Goal: Book appointment/travel/reservation

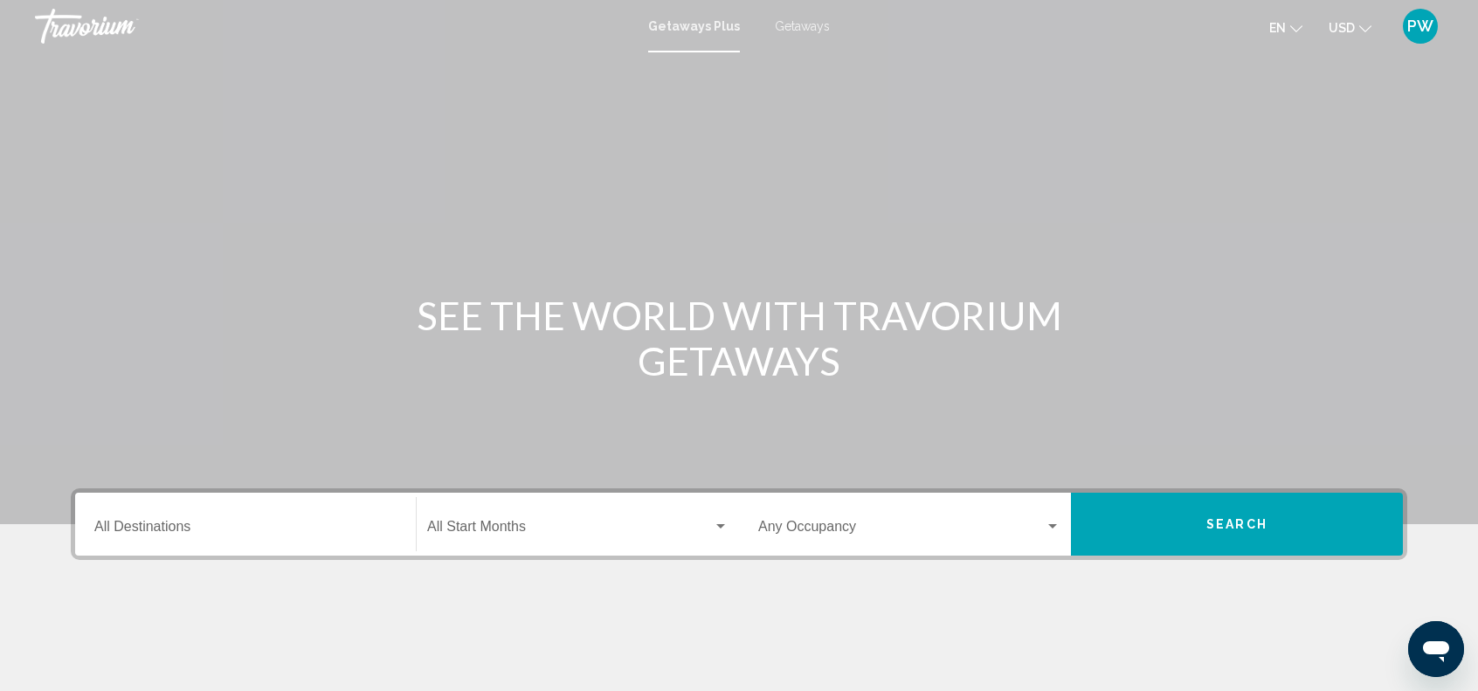
click at [205, 536] on input "Destination All Destinations" at bounding box center [245, 531] width 302 height 16
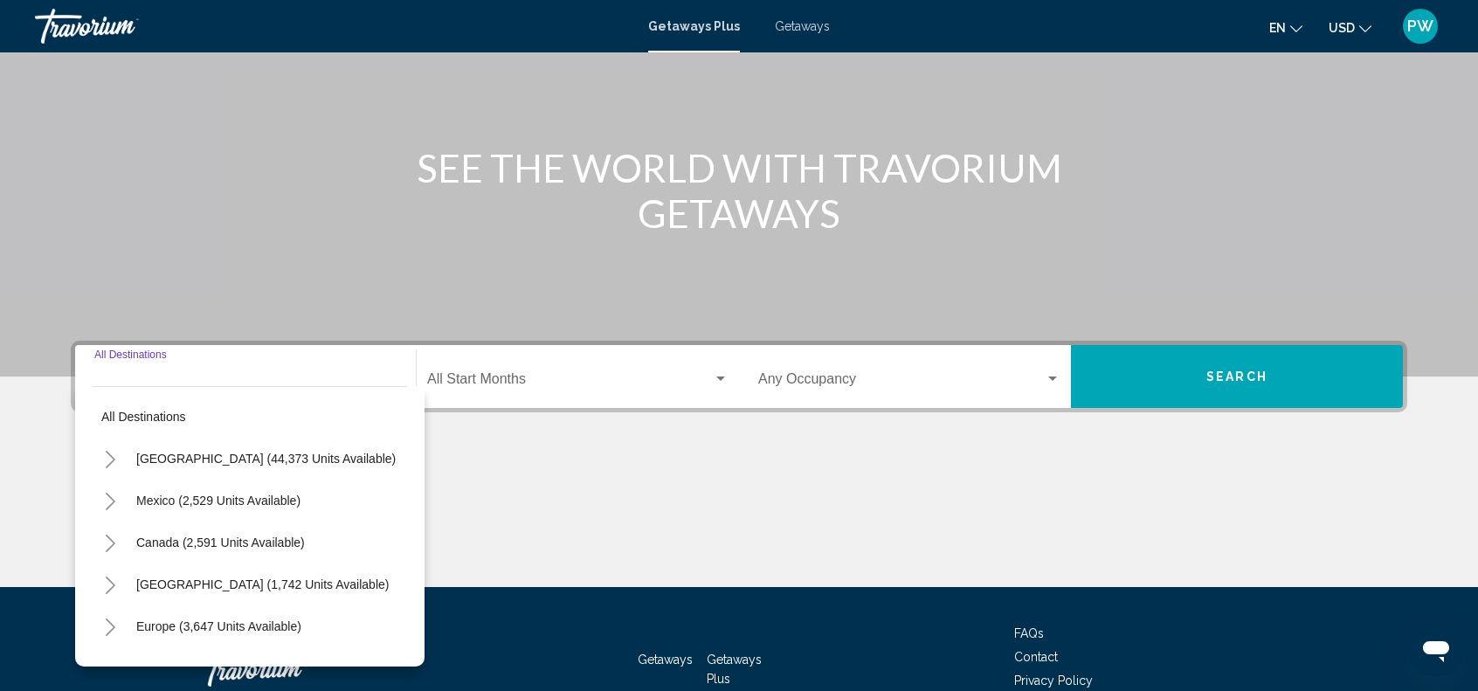
scroll to position [257, 0]
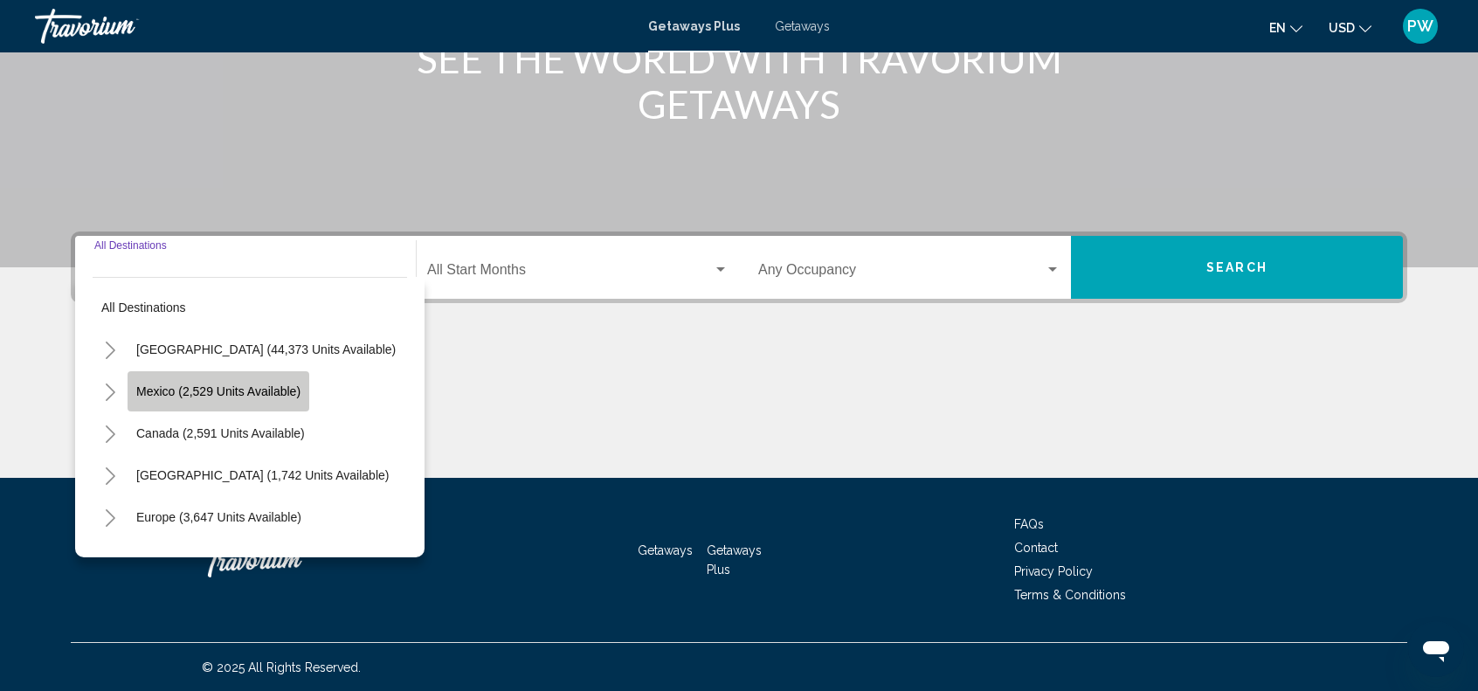
click at [150, 371] on button "Mexico (2,529 units available)" at bounding box center [219, 391] width 182 height 40
type input "**********"
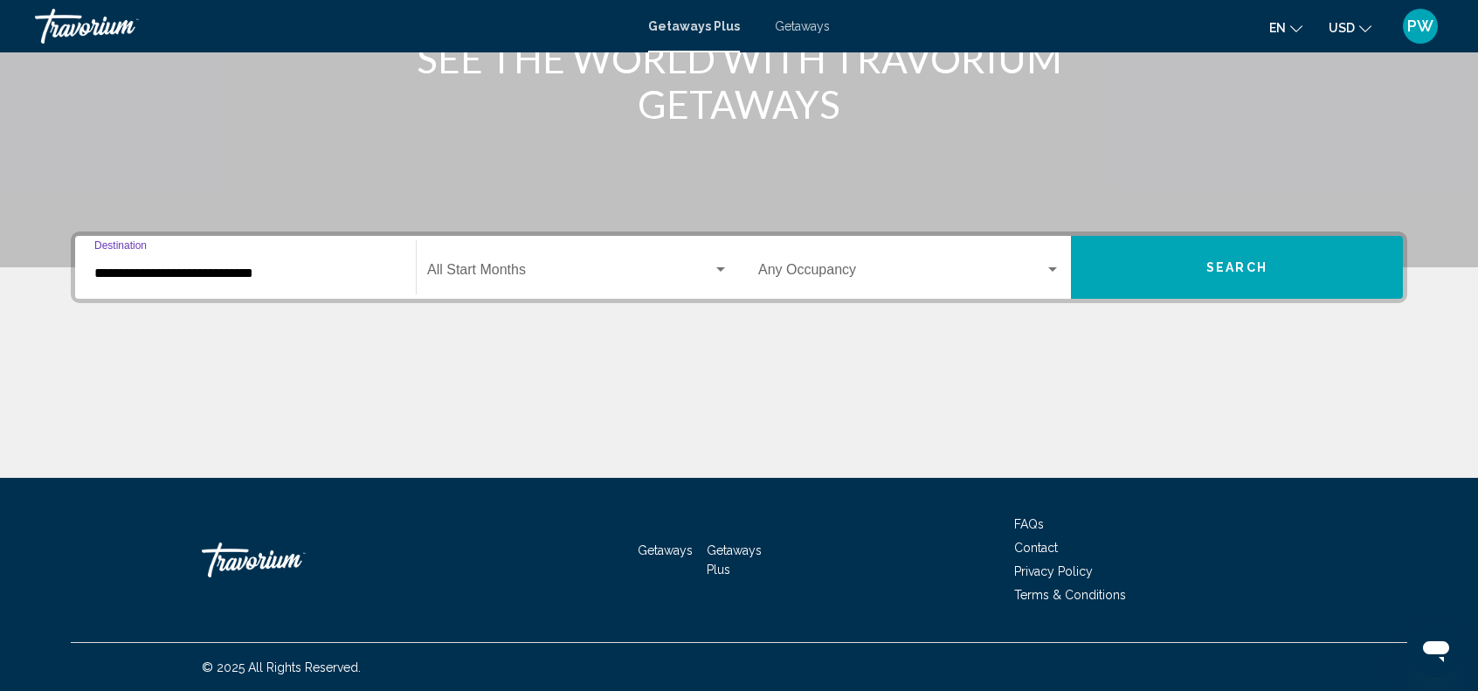
click at [531, 275] on span "Search widget" at bounding box center [570, 274] width 286 height 16
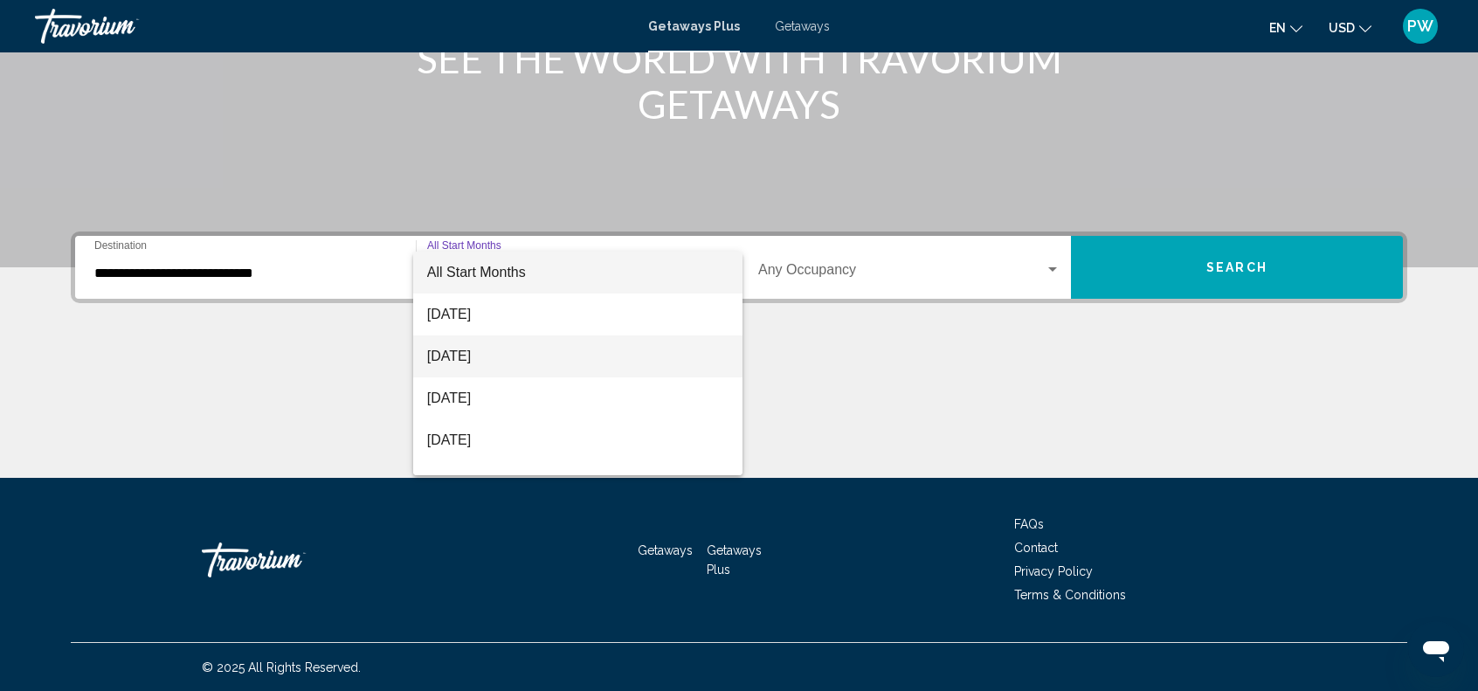
click at [502, 362] on span "[DATE]" at bounding box center [577, 357] width 301 height 42
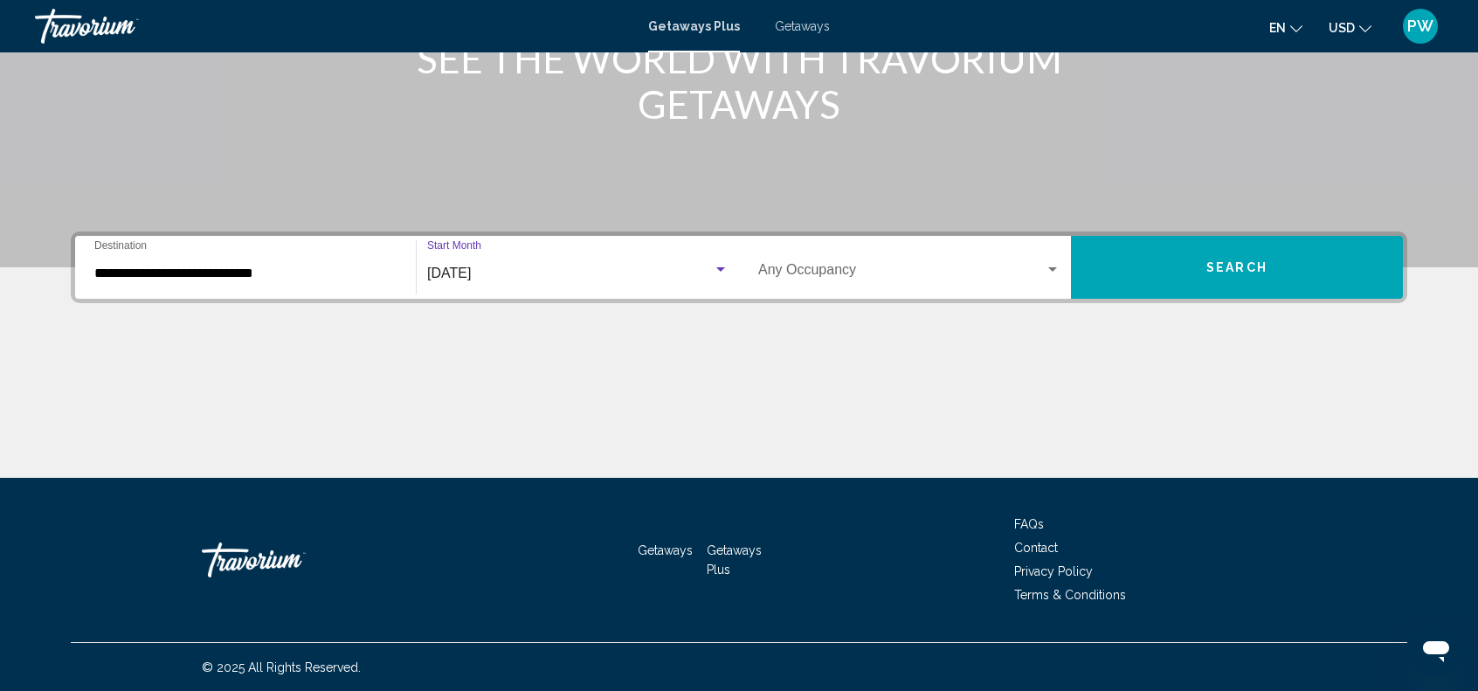
click at [851, 269] on span "Search widget" at bounding box center [901, 274] width 287 height 16
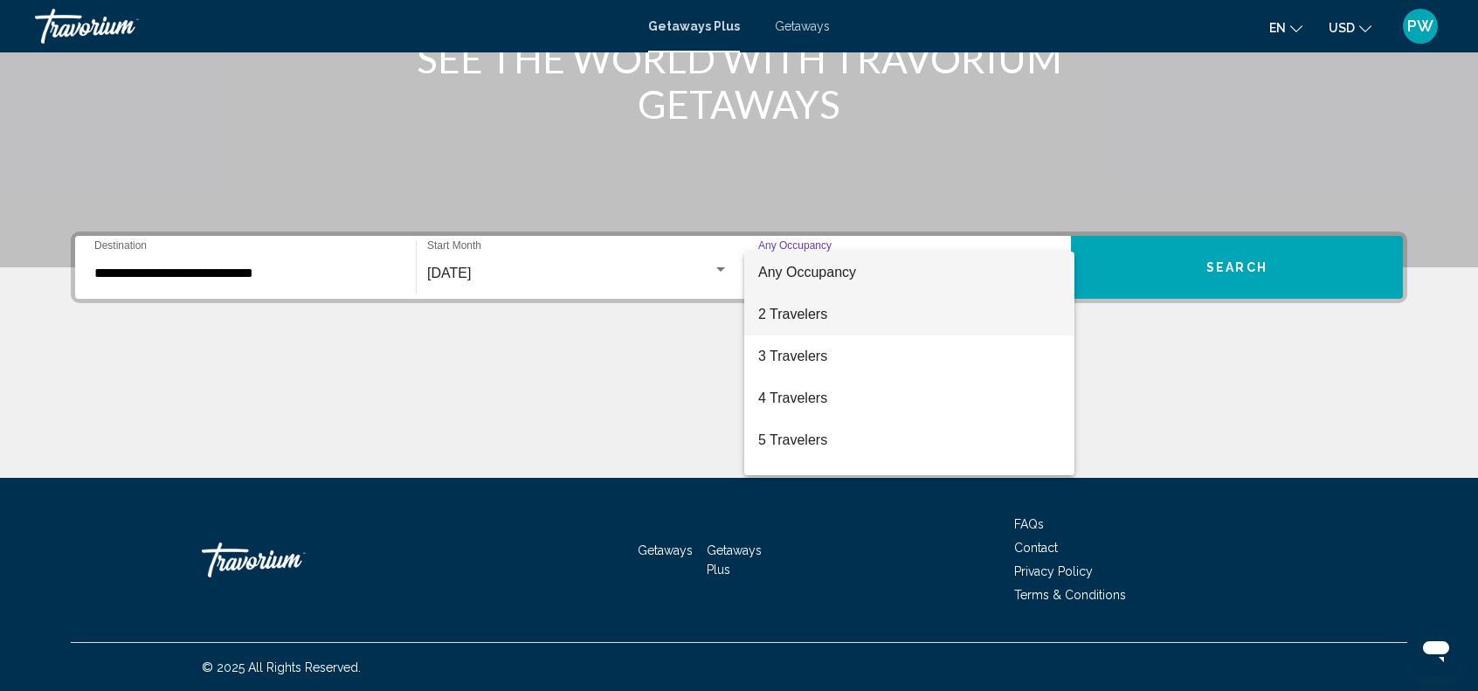
click at [820, 310] on span "2 Travelers" at bounding box center [909, 315] width 302 height 42
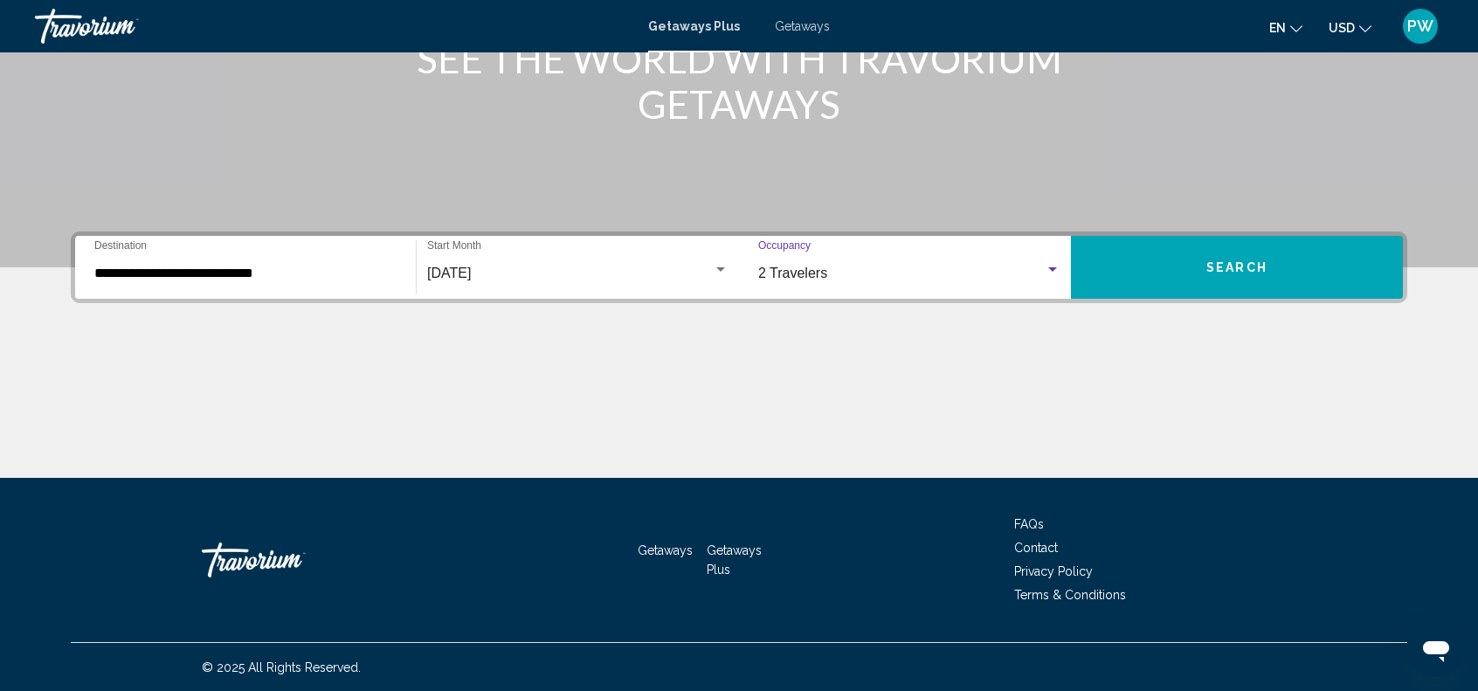
click at [1219, 265] on span "Search" at bounding box center [1237, 268] width 61 height 14
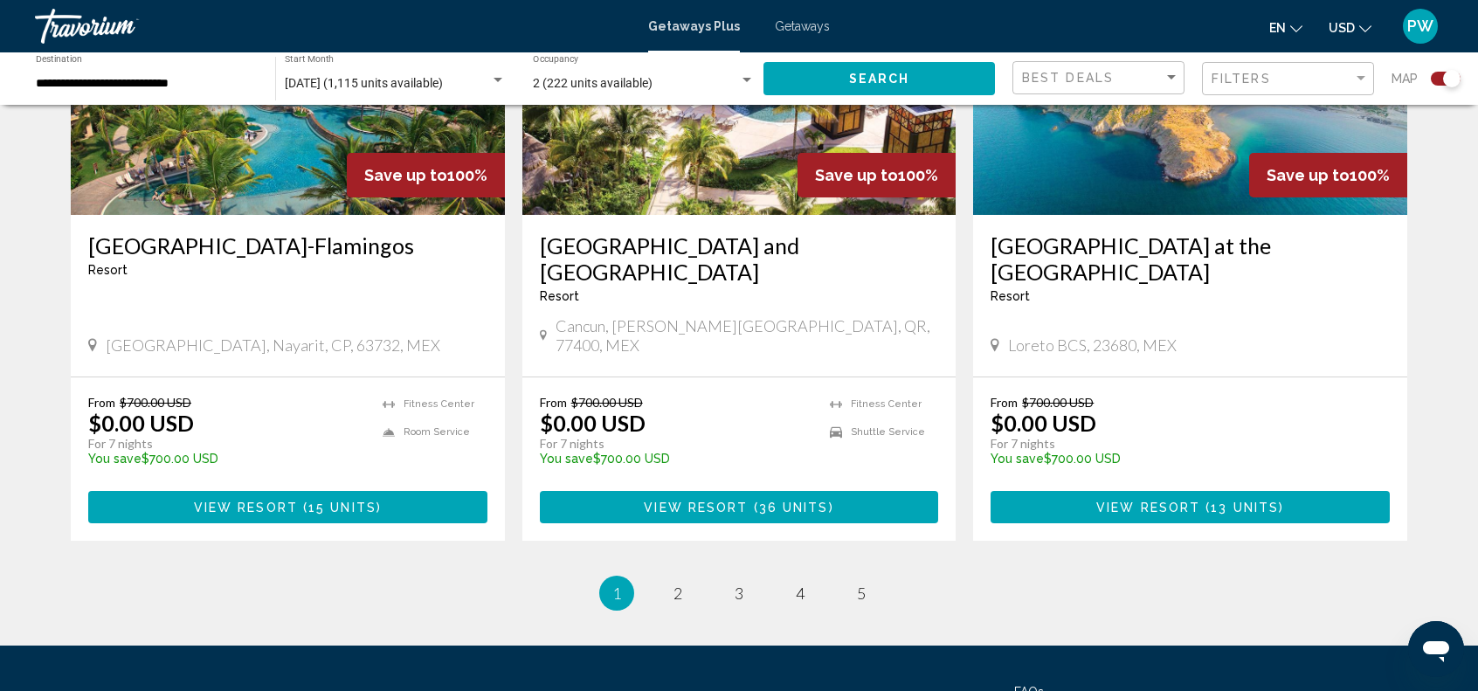
scroll to position [2661, 0]
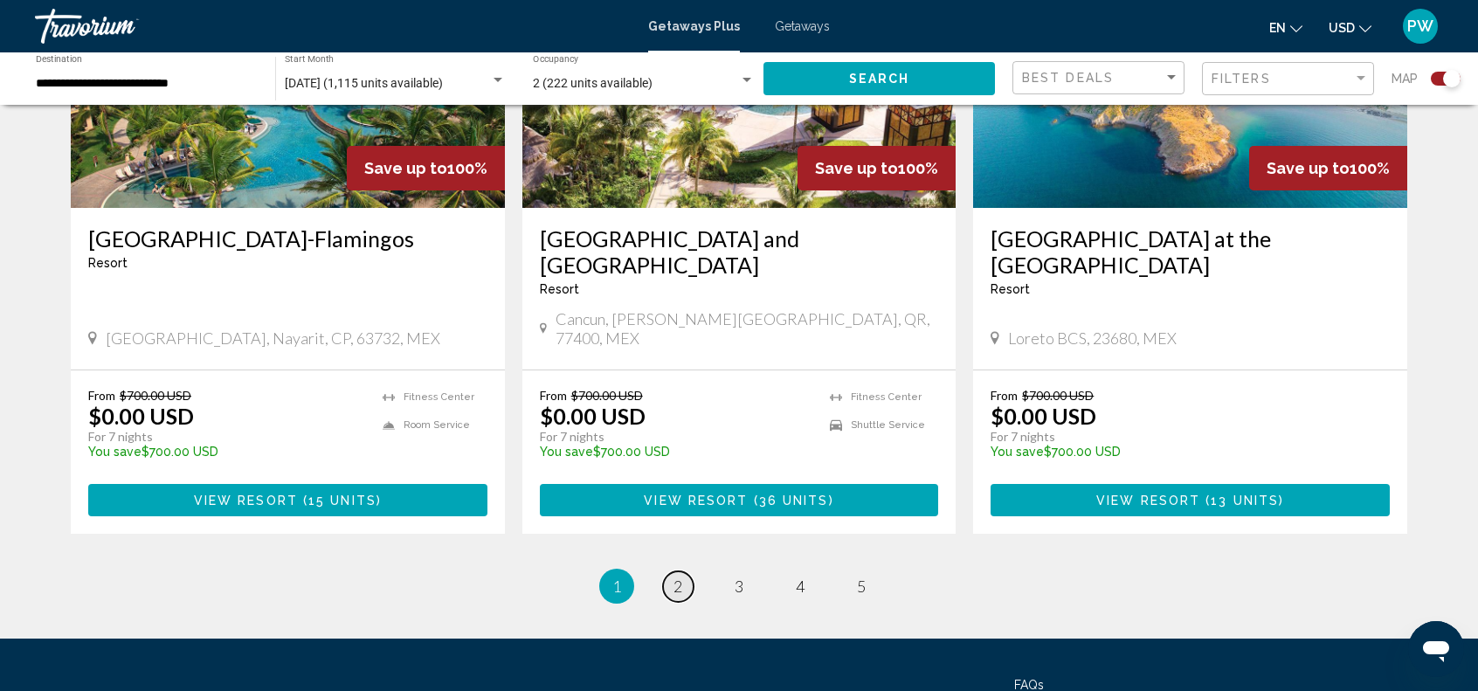
click at [678, 577] on span "2" at bounding box center [678, 586] width 9 height 19
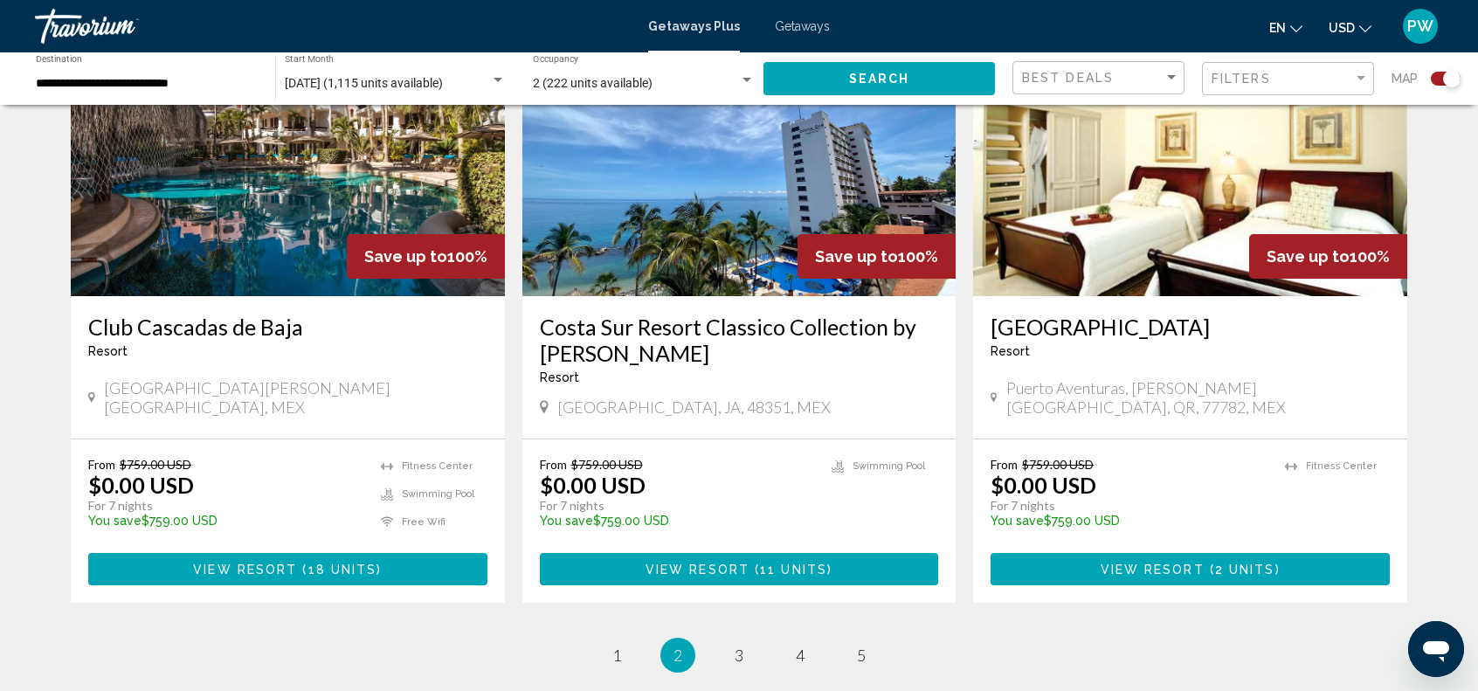
scroll to position [2625, 0]
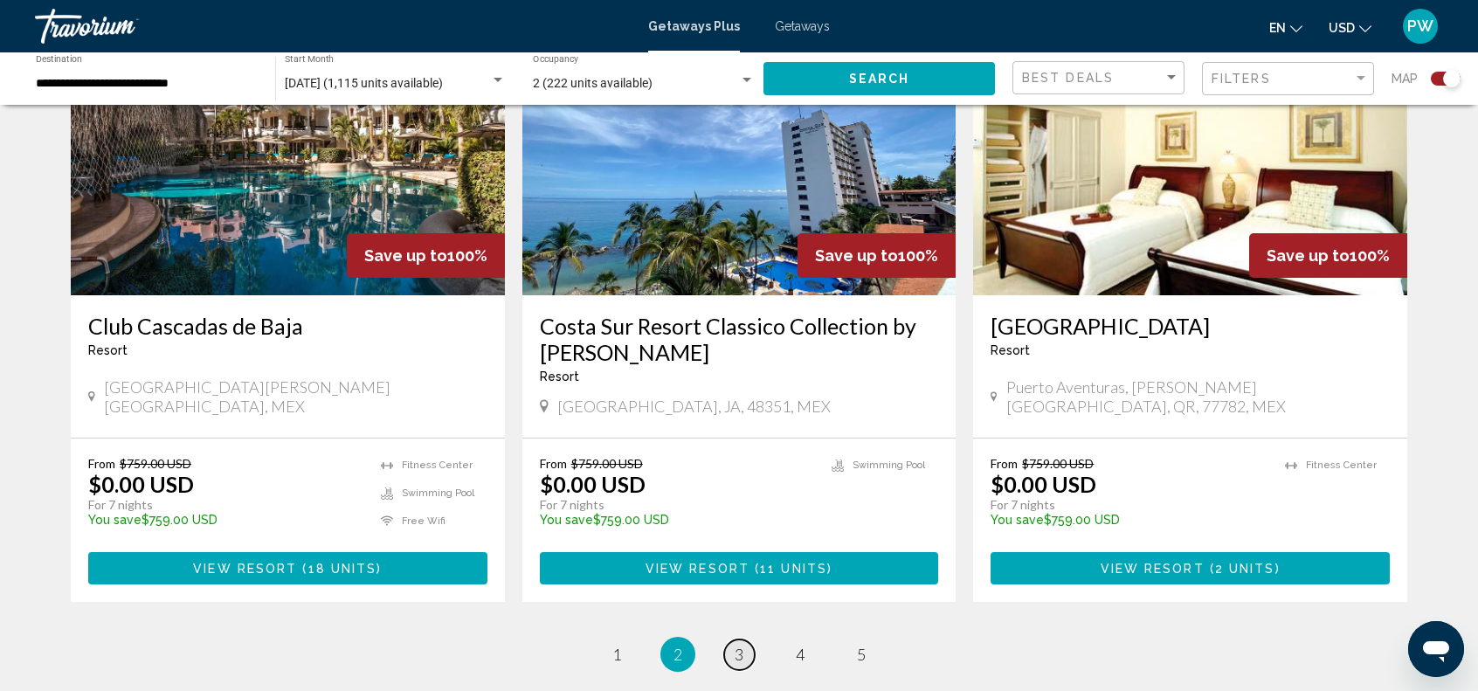
click at [738, 645] on span "3" at bounding box center [739, 654] width 9 height 19
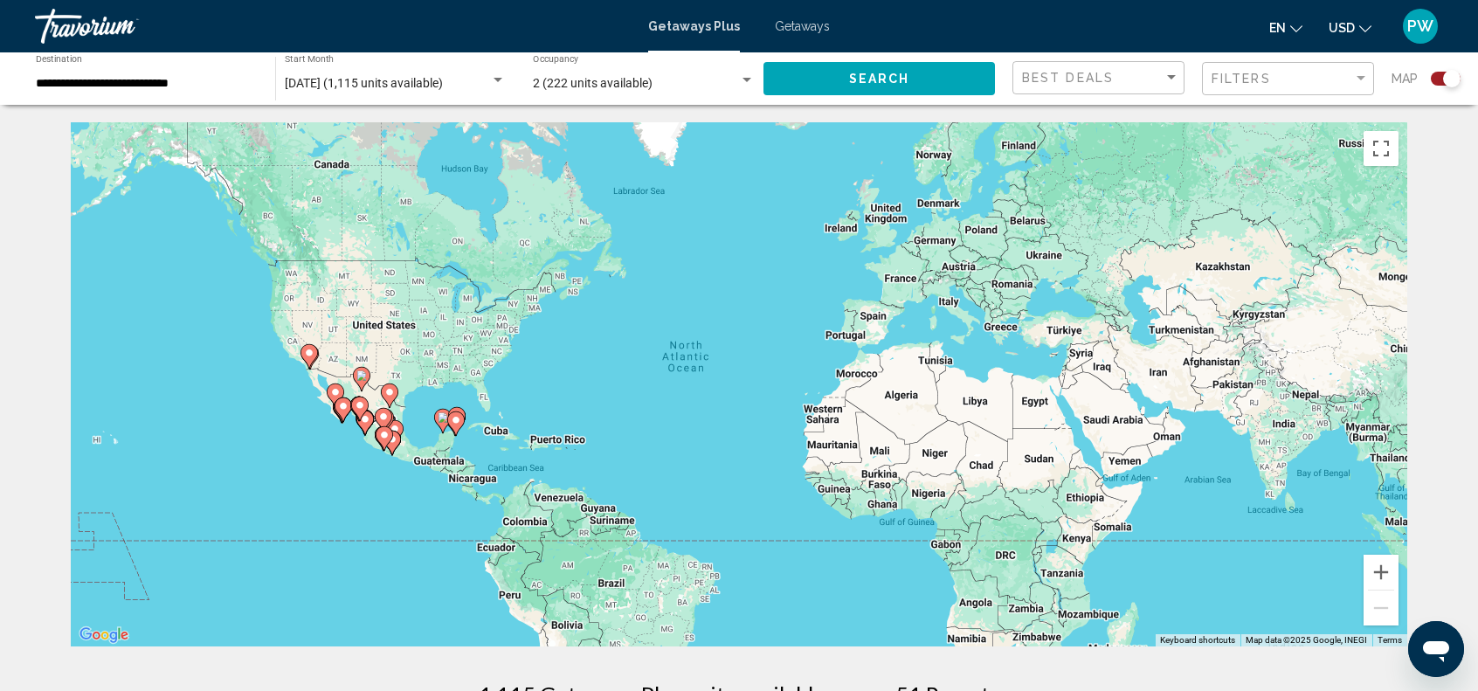
click at [482, 406] on div "To activate drag with keyboard, press Alt + Enter. Once in keyboard drag state,…" at bounding box center [739, 384] width 1337 height 524
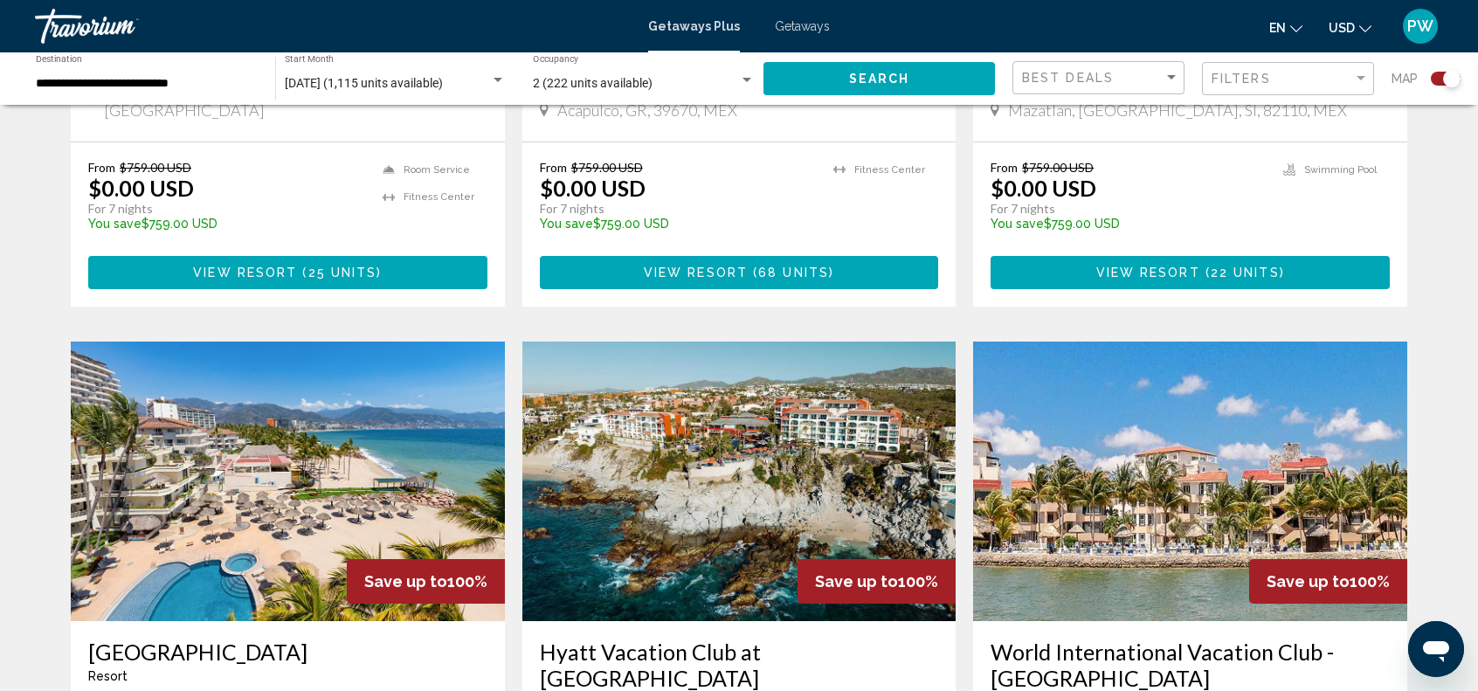
scroll to position [1618, 0]
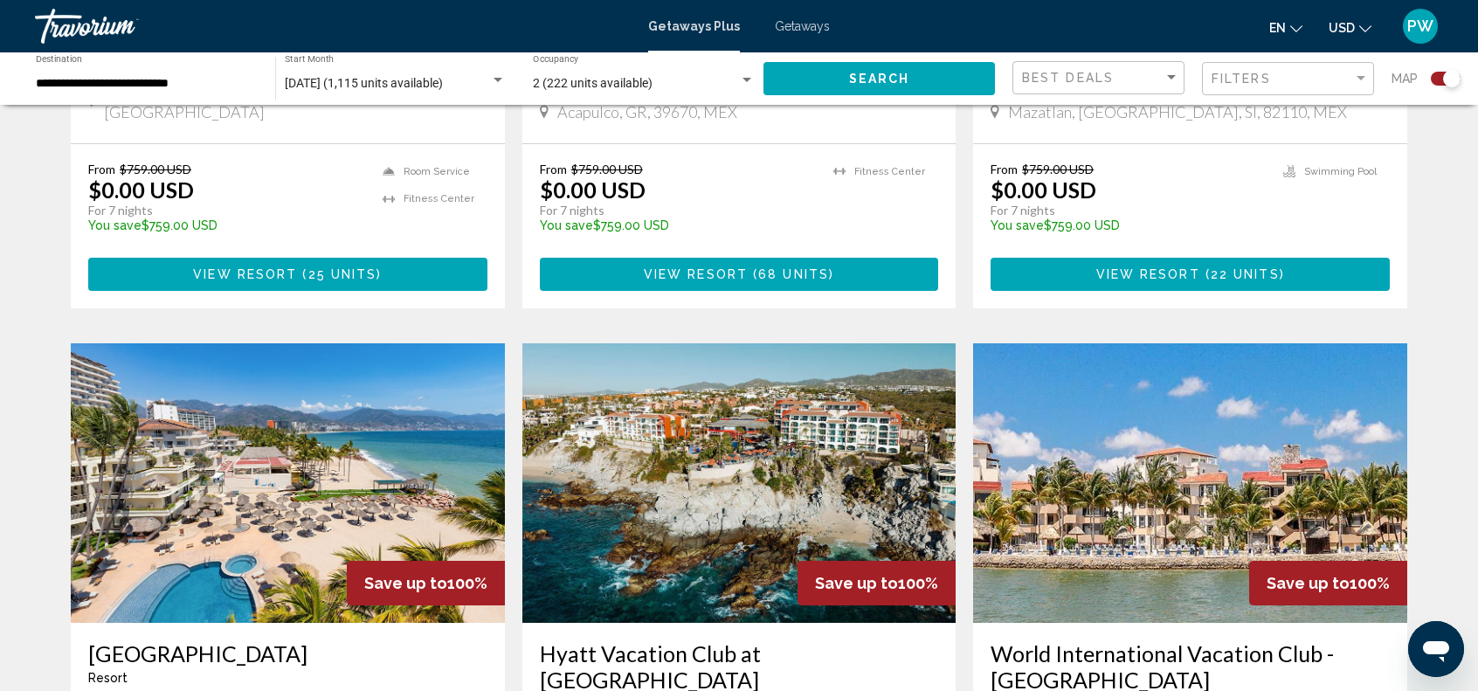
click at [1176, 87] on div "Best Deals" at bounding box center [1100, 78] width 157 height 32
click at [1083, 71] on span "Best Deals" at bounding box center [1100, 77] width 157 height 37
click at [1274, 80] on div "Filters" at bounding box center [1283, 79] width 142 height 14
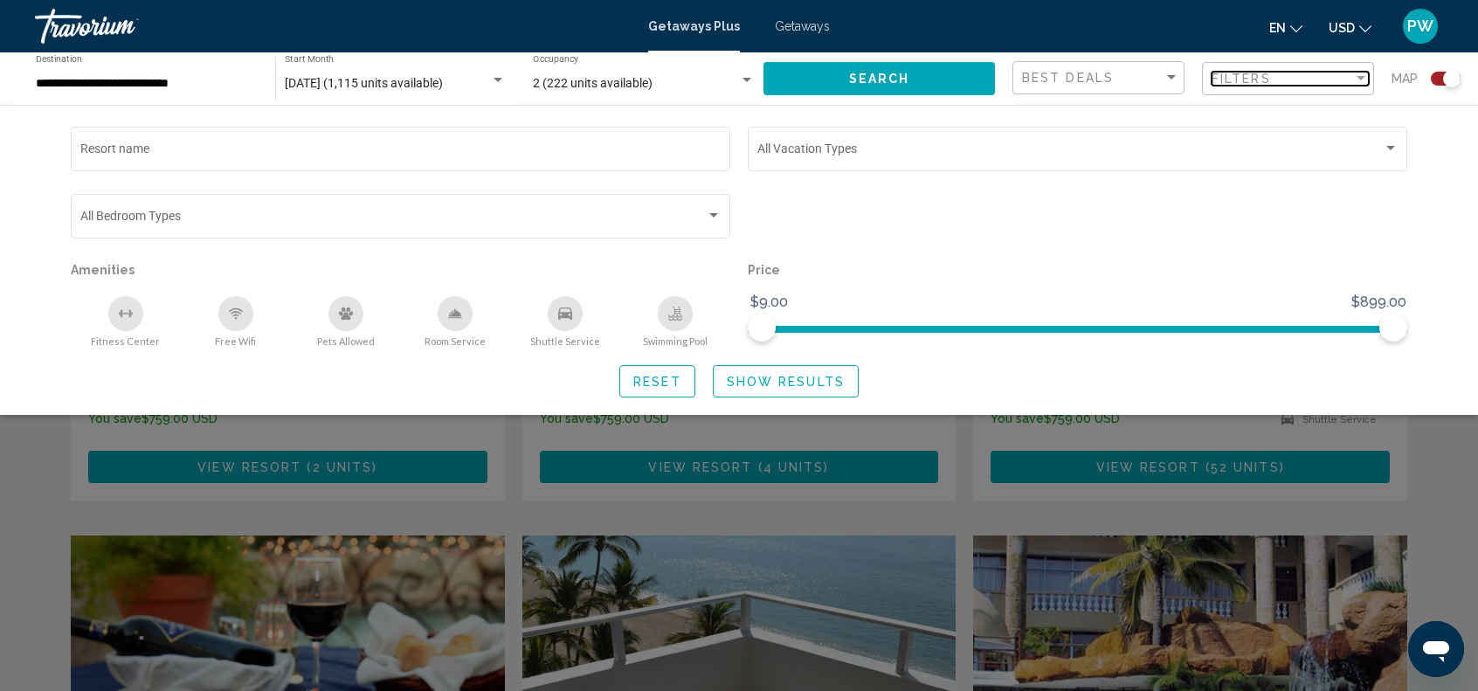
scroll to position [588, 0]
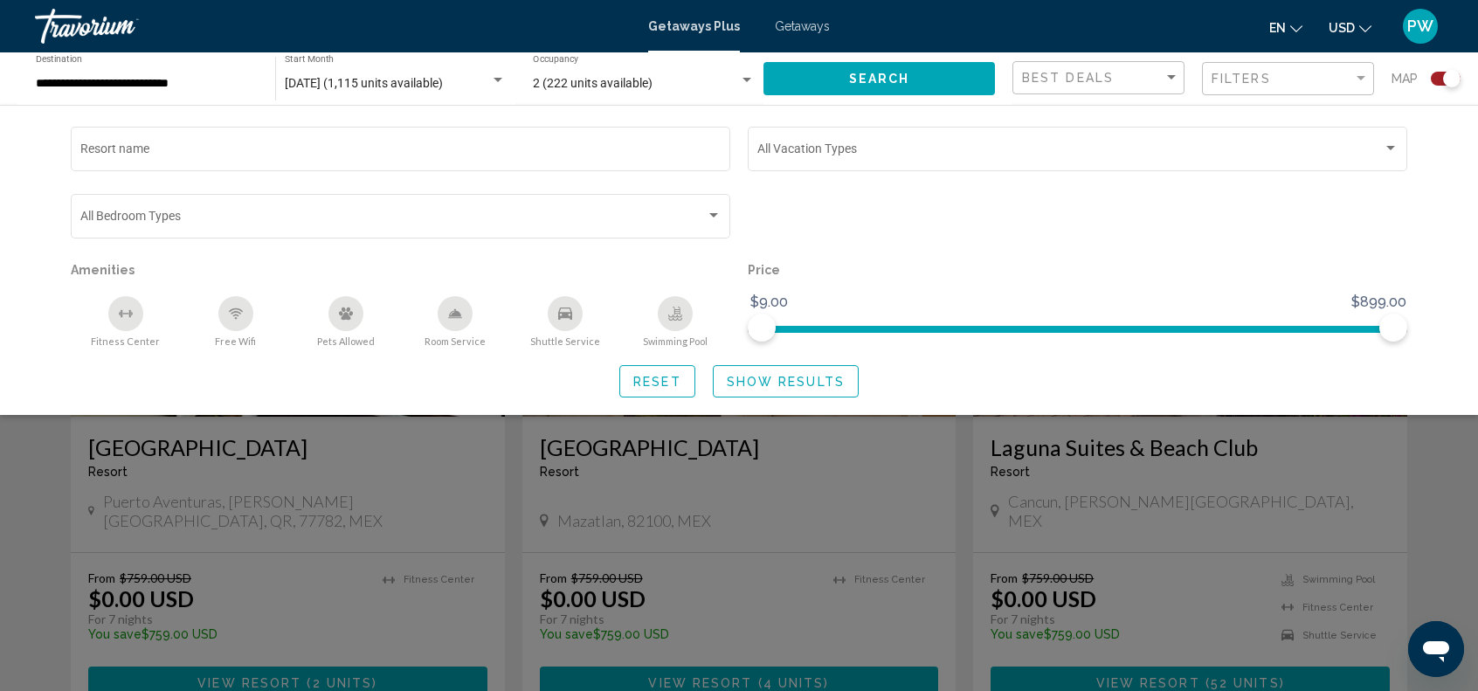
click at [780, 383] on span "Show Results" at bounding box center [786, 382] width 118 height 14
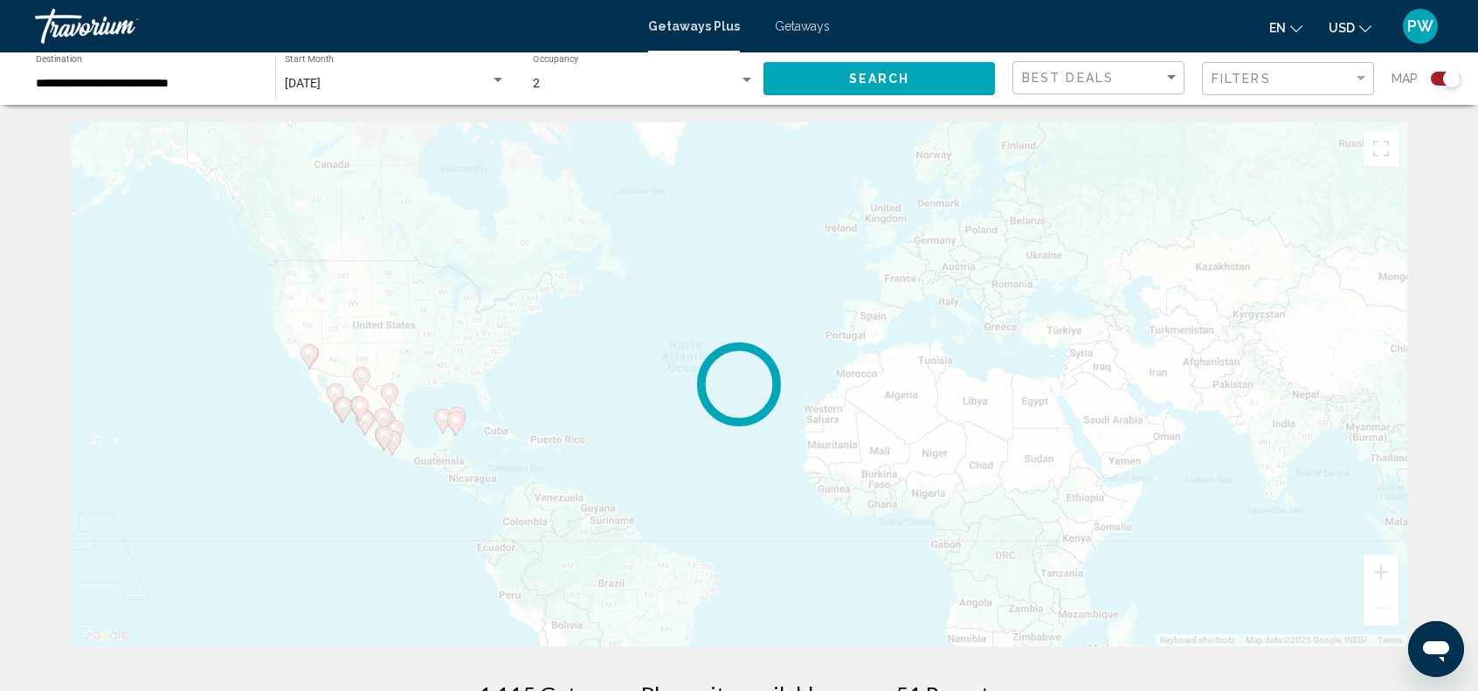
click at [783, 31] on span "Getaways" at bounding box center [802, 26] width 55 height 14
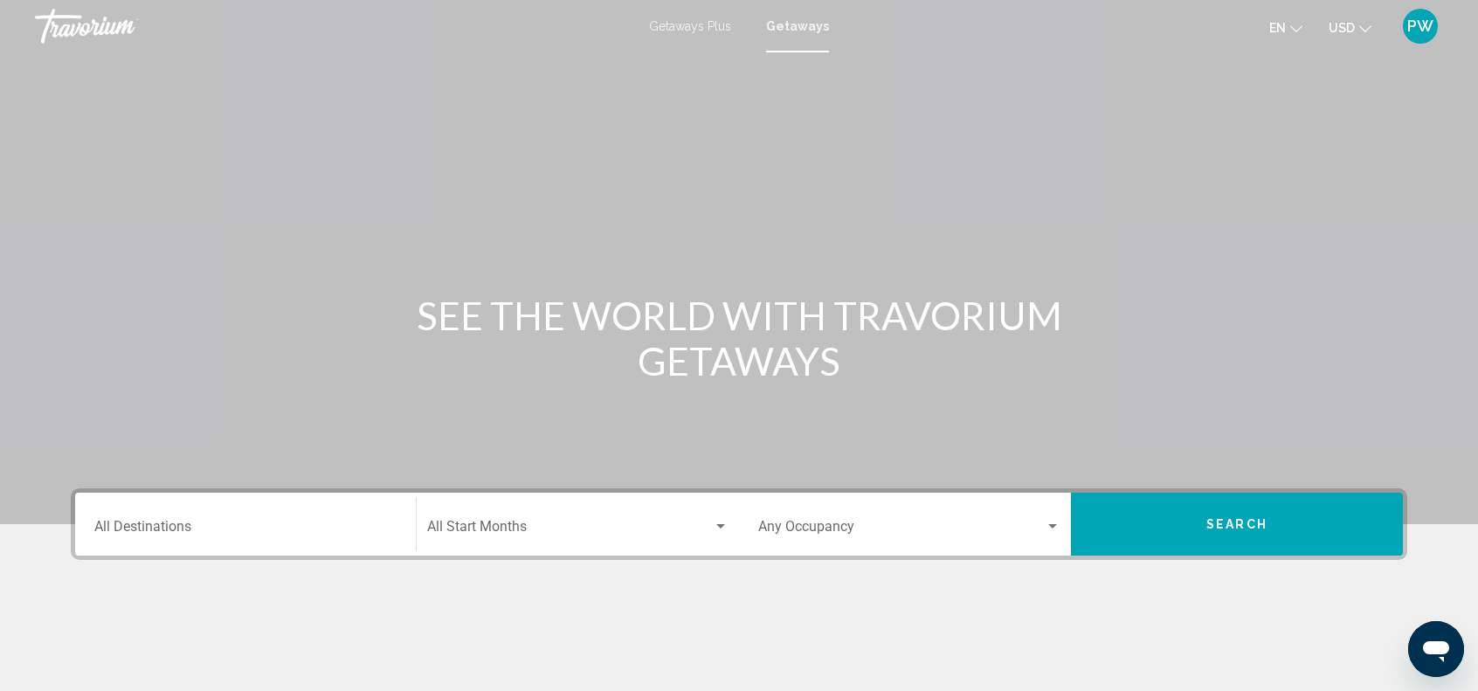
click at [633, 537] on div "Start Month All Start Months" at bounding box center [577, 524] width 301 height 55
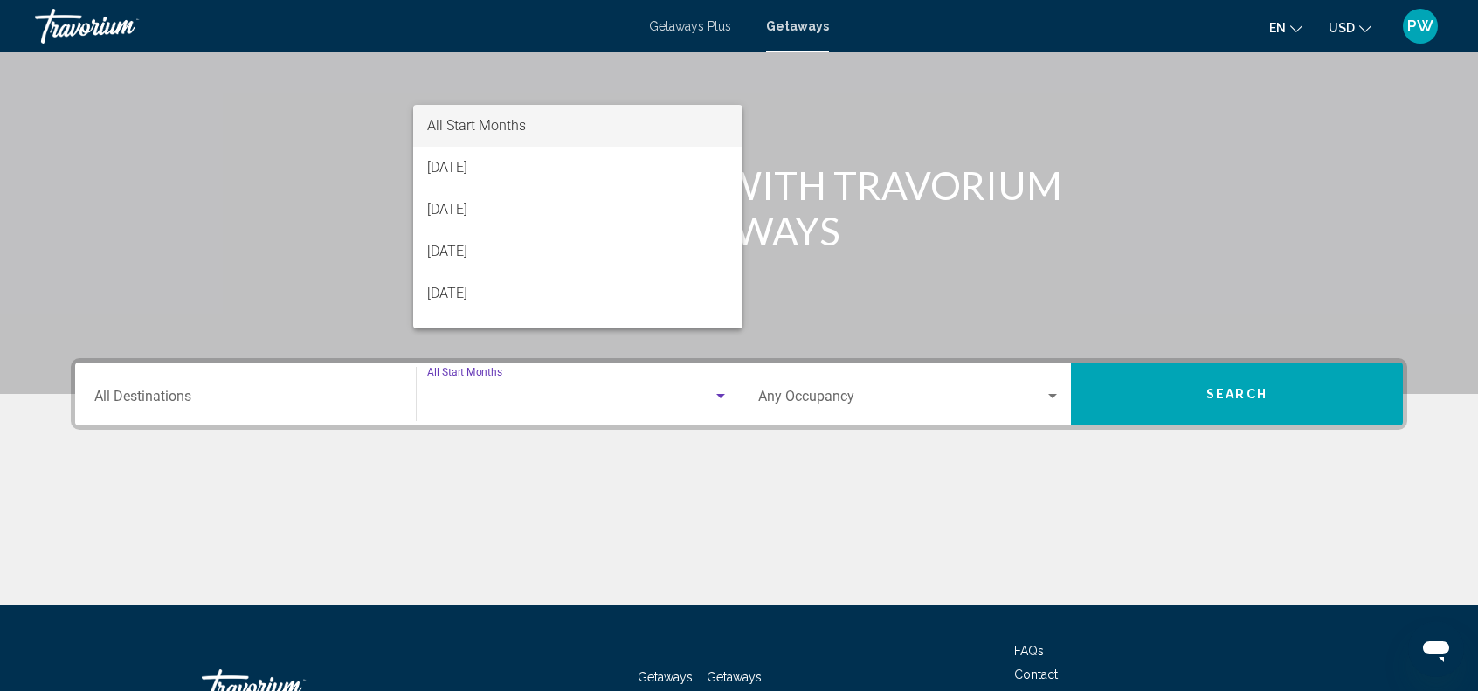
scroll to position [257, 0]
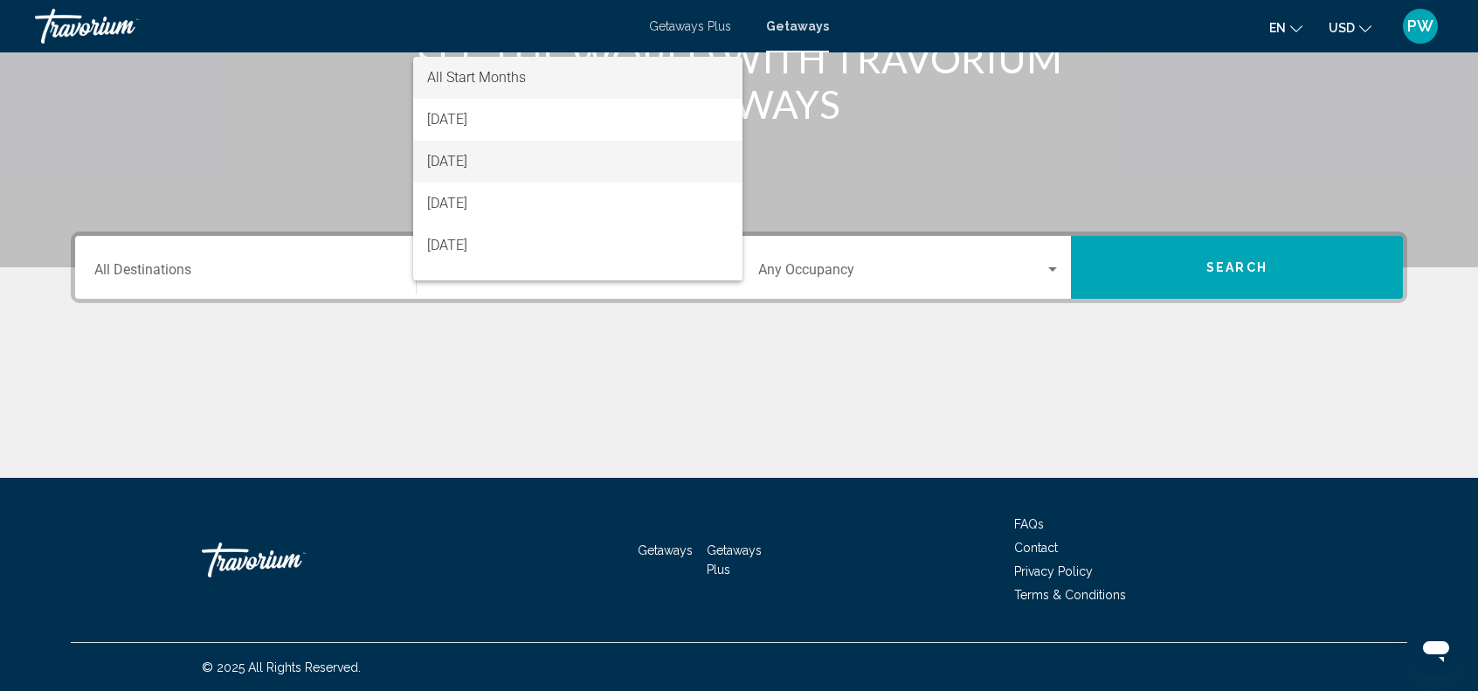
click at [484, 156] on span "[DATE]" at bounding box center [577, 162] width 301 height 42
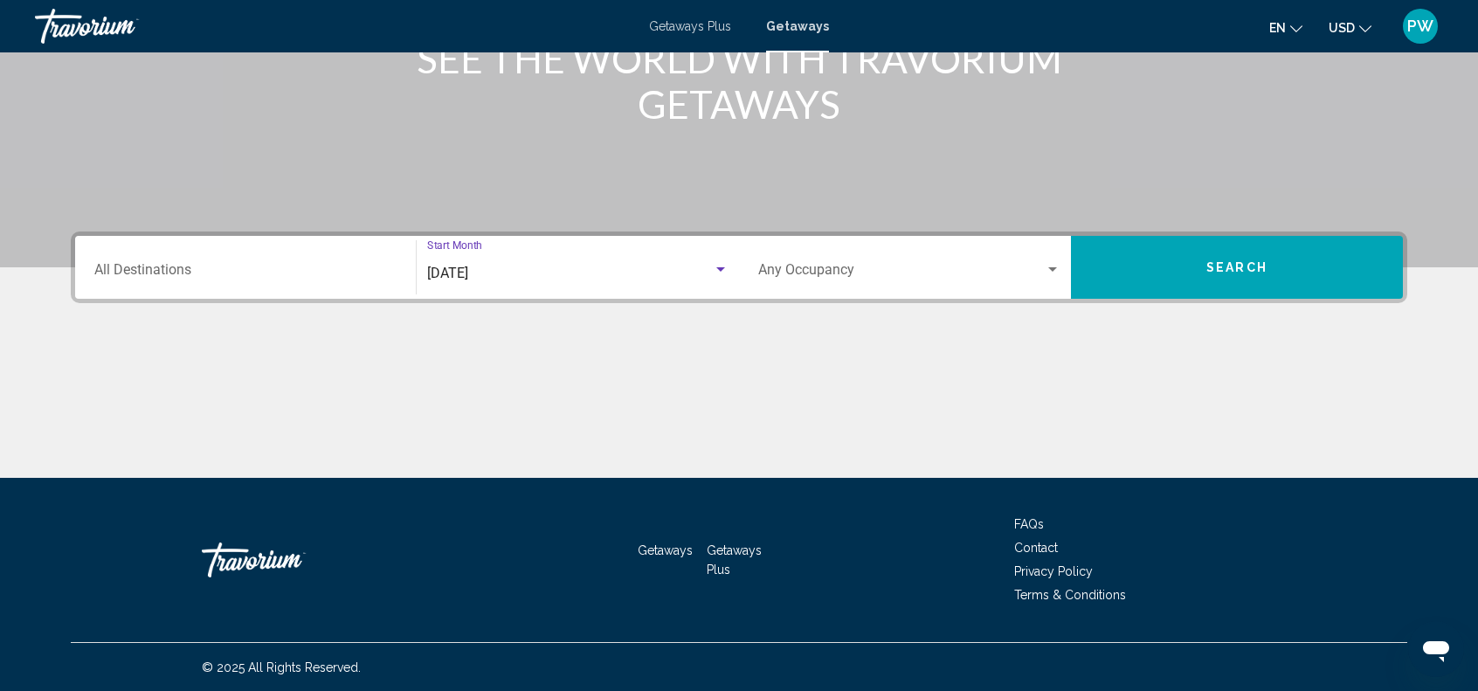
click at [1014, 275] on span "Search widget" at bounding box center [901, 274] width 287 height 16
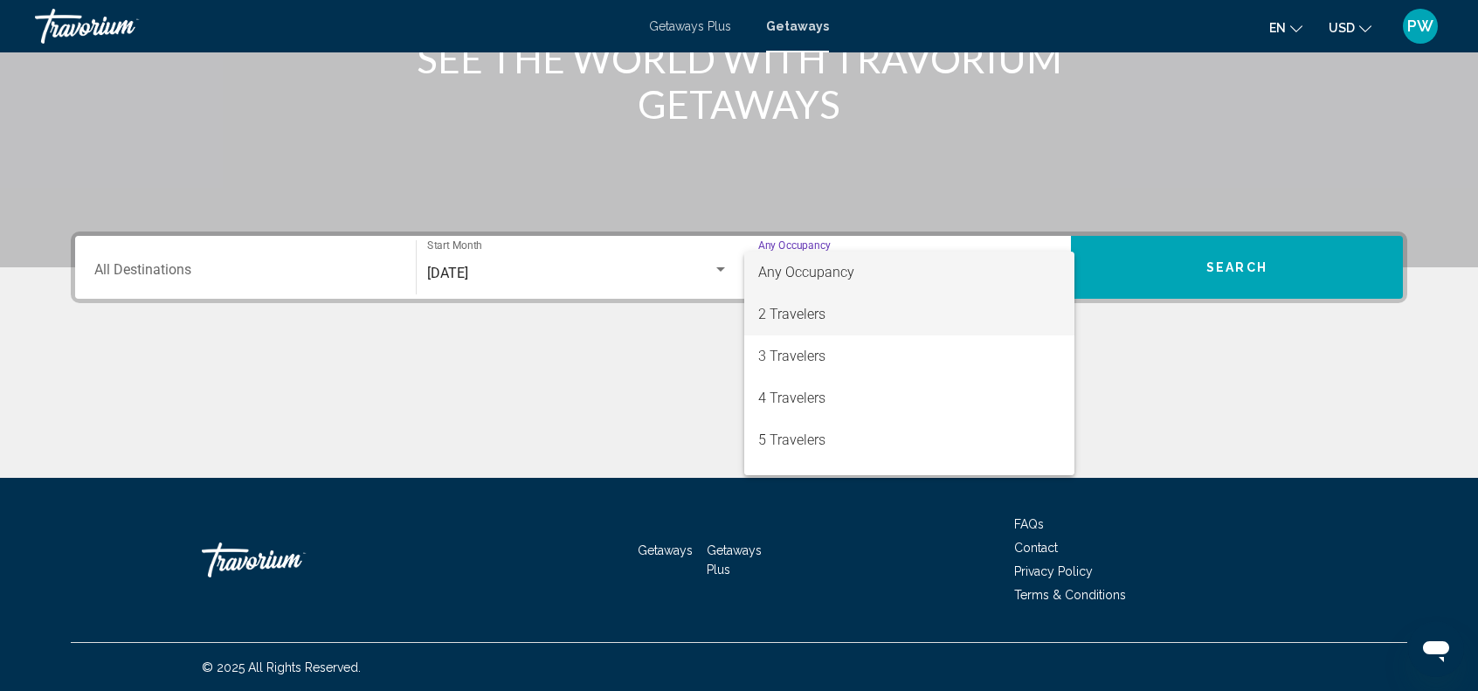
click at [831, 321] on span "2 Travelers" at bounding box center [909, 315] width 302 height 42
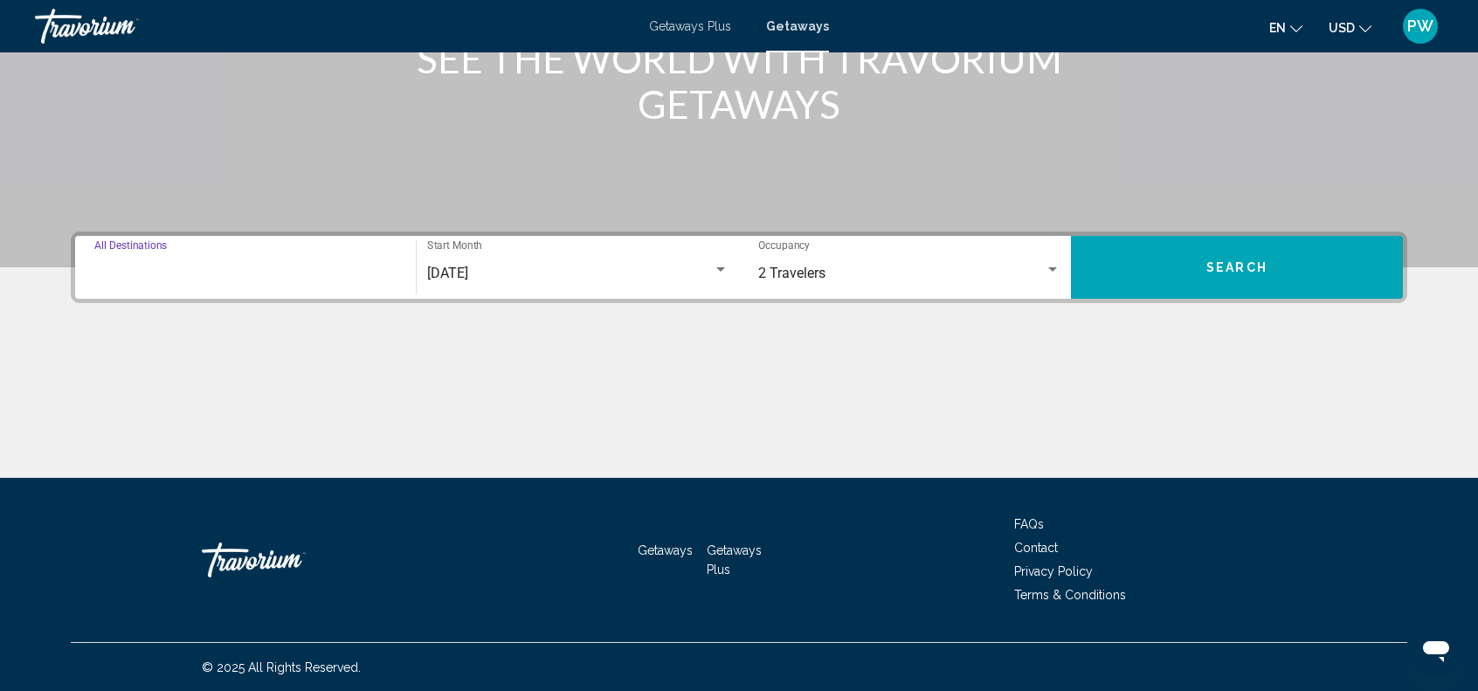
click at [149, 271] on input "Destination All Destinations" at bounding box center [245, 274] width 302 height 16
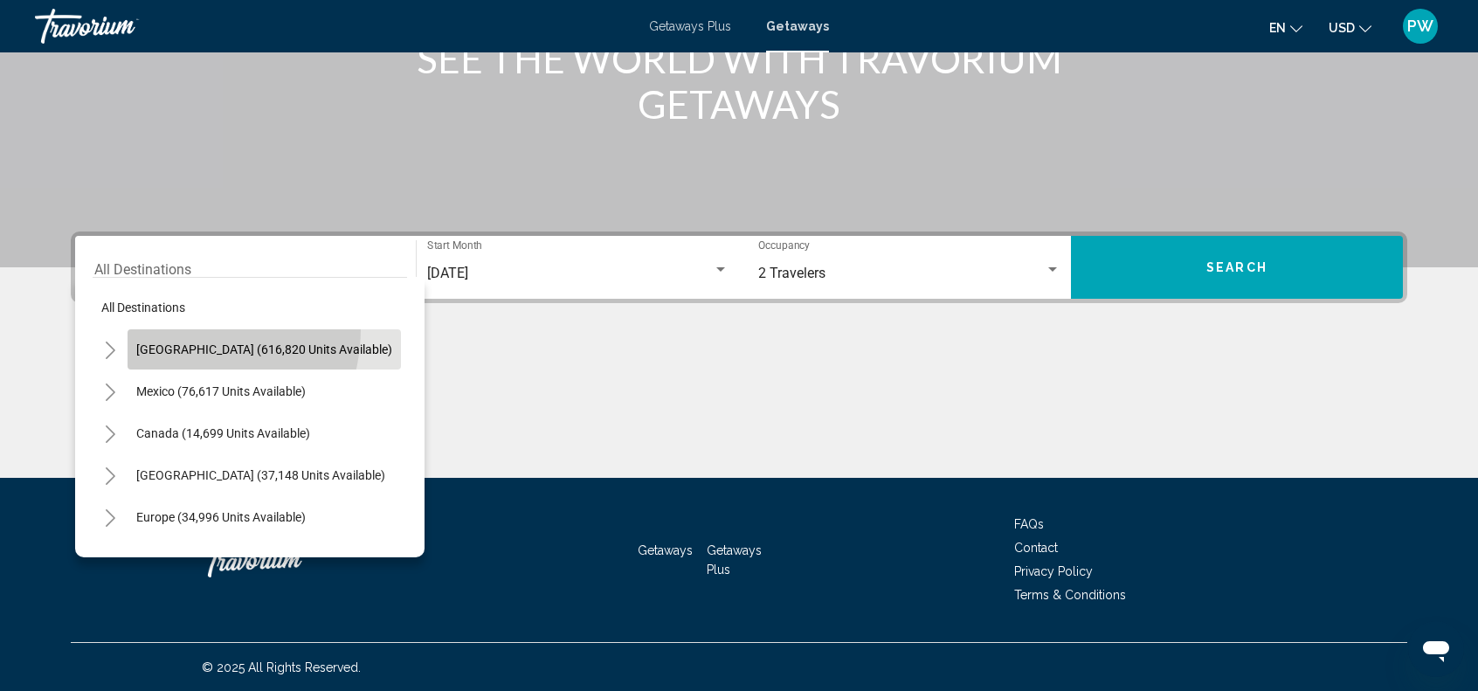
click at [169, 329] on button "[GEOGRAPHIC_DATA] (616,820 units available)" at bounding box center [264, 349] width 273 height 40
type input "**********"
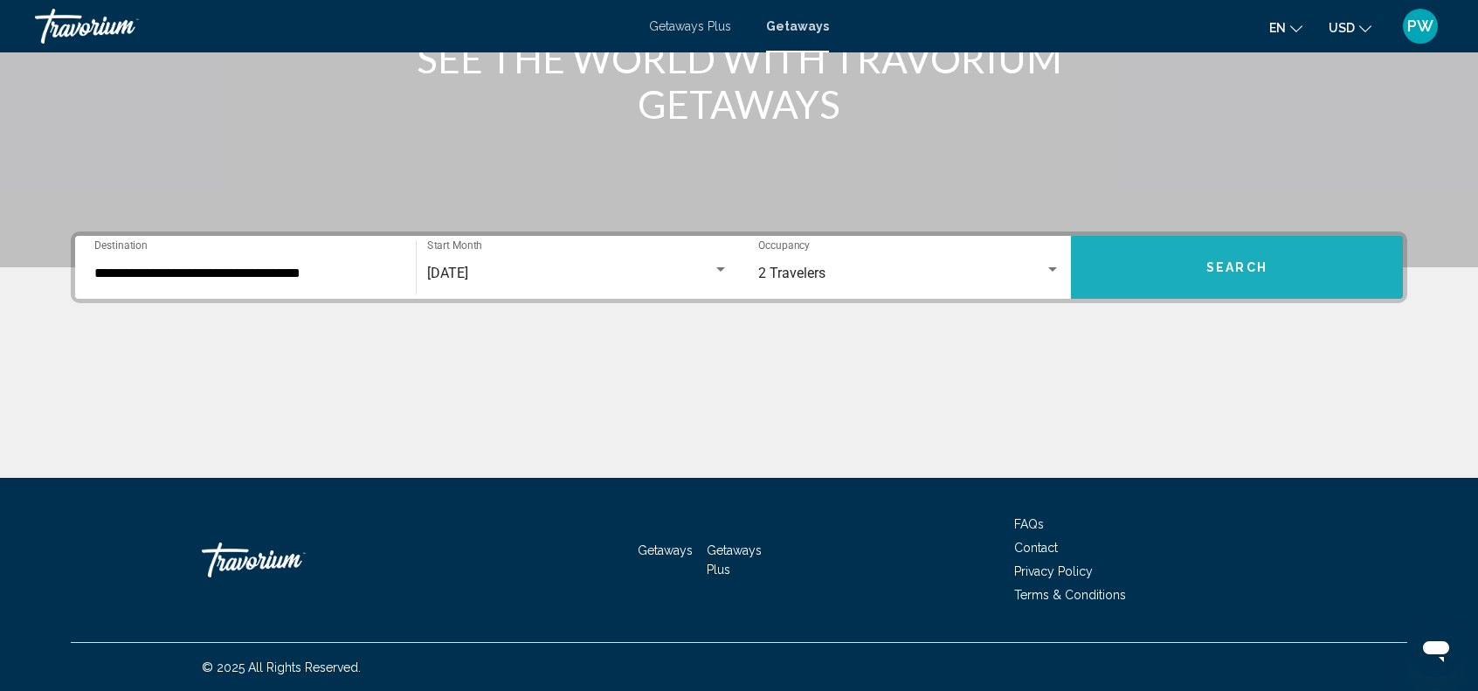
click at [1207, 272] on button "Search" at bounding box center [1237, 267] width 332 height 63
